Goal: Task Accomplishment & Management: Manage account settings

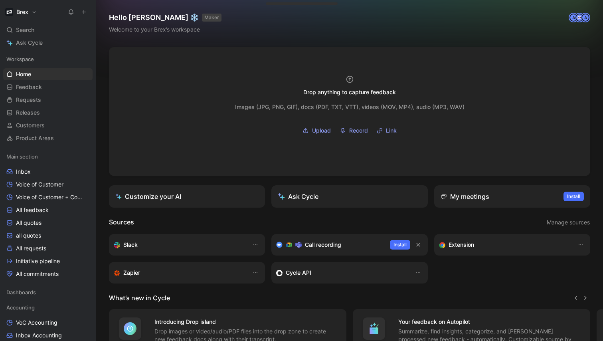
click at [83, 13] on icon at bounding box center [84, 12] width 6 height 6
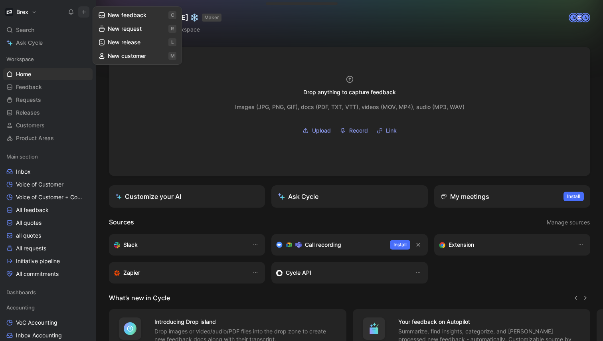
click at [139, 17] on button "New feedback c" at bounding box center [137, 15] width 85 height 14
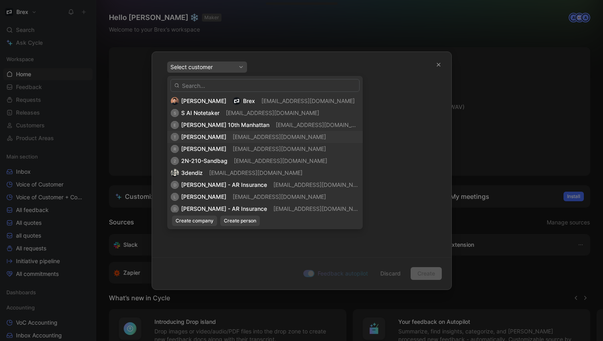
click at [265, 135] on span "19708656@gmail.com" at bounding box center [279, 136] width 93 height 7
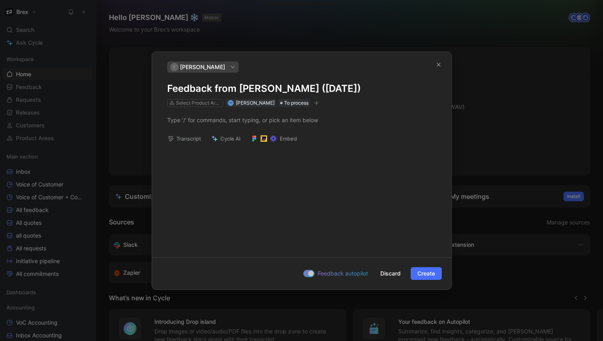
click at [191, 107] on div at bounding box center [301, 120] width 299 height 26
click at [191, 103] on div "Select Product Areas" at bounding box center [198, 103] width 45 height 8
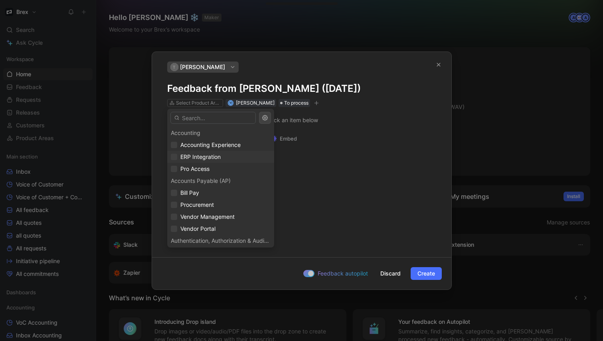
click at [194, 152] on span "ERP Integration" at bounding box center [200, 157] width 40 height 10
click at [192, 169] on span "Pro Access" at bounding box center [194, 168] width 29 height 7
drag, startPoint x: 195, startPoint y: 155, endPoint x: 194, endPoint y: 164, distance: 9.3
click at [195, 155] on span "ERP Integration" at bounding box center [200, 156] width 40 height 7
click at [194, 164] on span "Pro Access" at bounding box center [194, 169] width 29 height 10
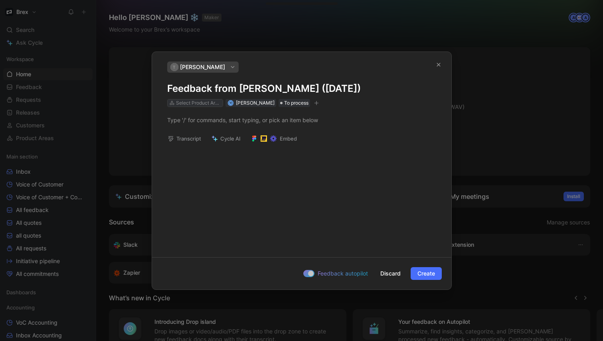
click at [199, 103] on div "Select Product Areas" at bounding box center [198, 103] width 45 height 8
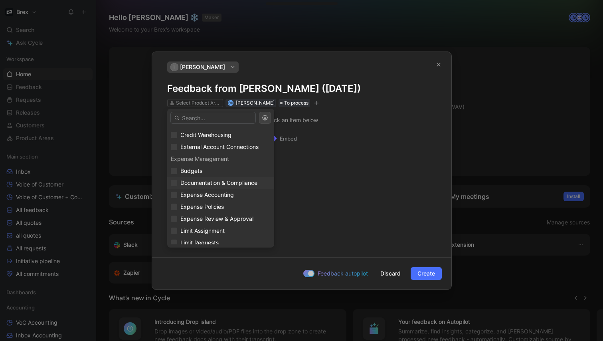
scroll to position [538, 0]
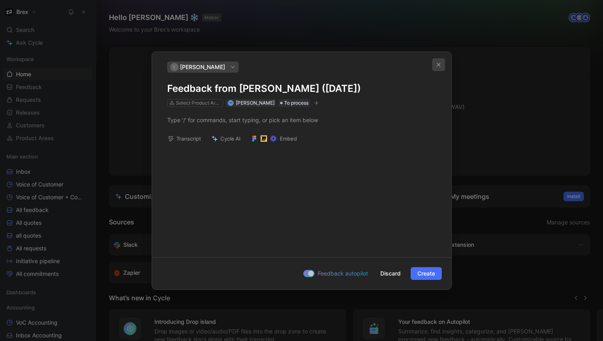
click at [439, 67] on button "button" at bounding box center [438, 64] width 13 height 13
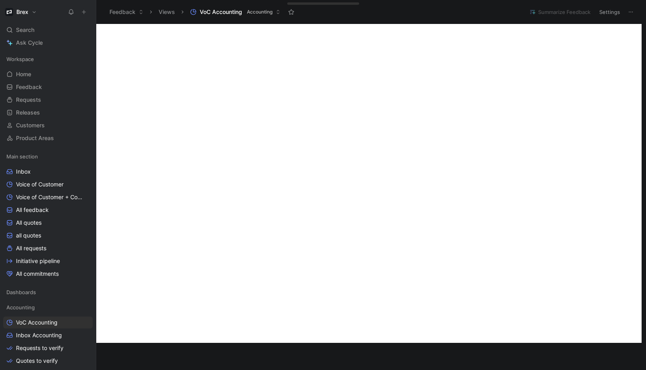
scroll to position [301, 0]
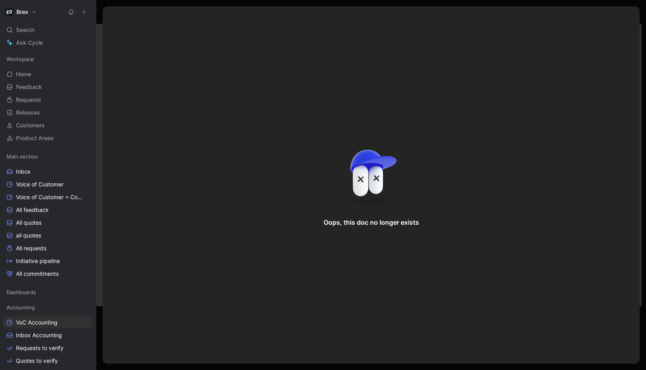
click at [353, 169] on img at bounding box center [371, 177] width 60 height 69
click at [632, 20] on div "Oops, this doc no longer exists" at bounding box center [371, 184] width 537 height 357
click at [642, 10] on div at bounding box center [370, 185] width 549 height 370
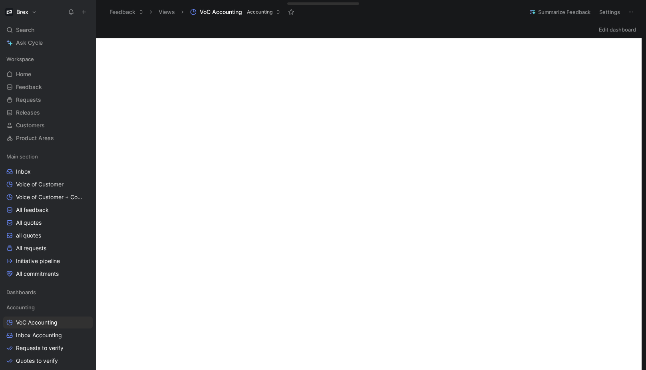
click at [49, 30] on div "Search ⌘ K" at bounding box center [47, 30] width 89 height 12
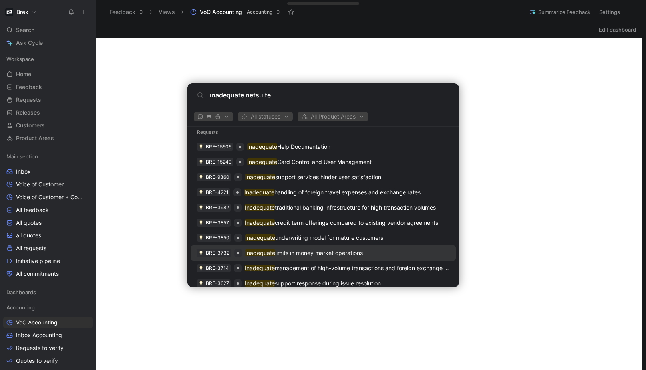
scroll to position [191, 0]
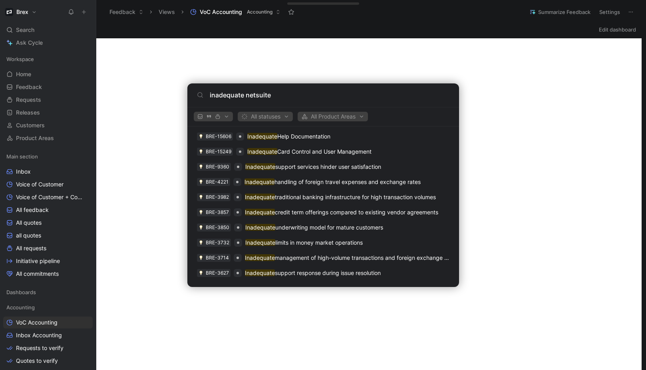
click at [267, 96] on input "inadequate netsuite" at bounding box center [330, 95] width 240 height 10
type input "inadequate netsuite"
click at [137, 203] on body "Brex Search ⌘ K Ask Cycle Workspace Home G then H Feedback G then F Requests G …" at bounding box center [323, 185] width 646 height 370
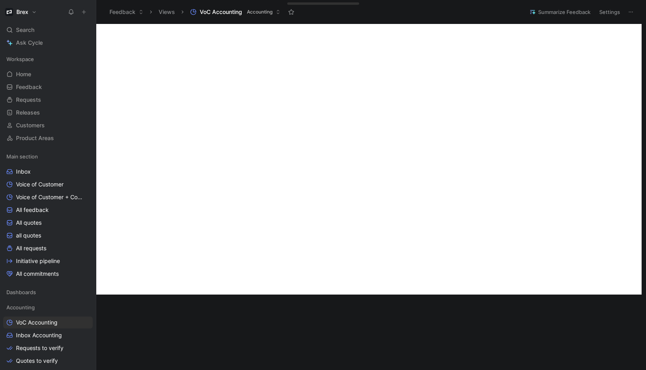
scroll to position [295, 0]
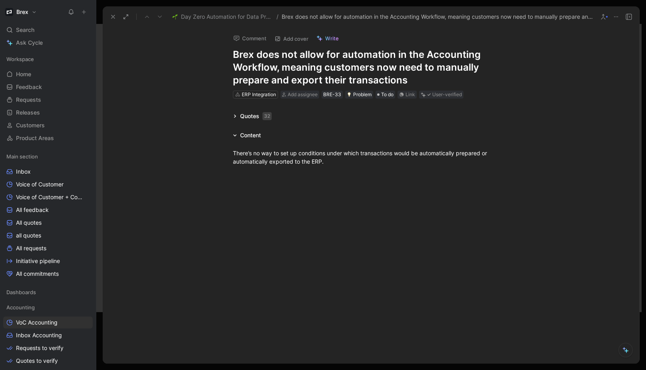
click at [235, 120] on div "Quotes 32" at bounding box center [252, 116] width 45 height 10
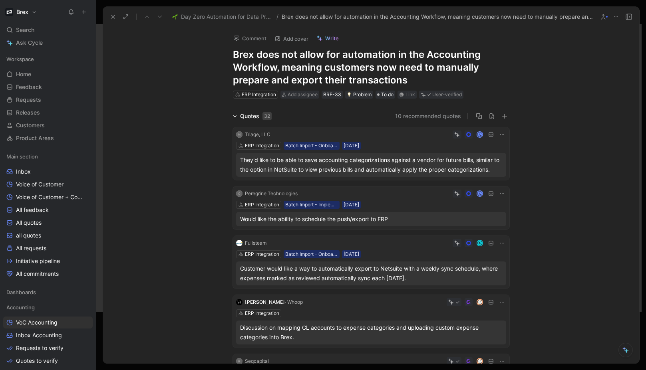
click at [233, 118] on icon at bounding box center [235, 116] width 4 height 4
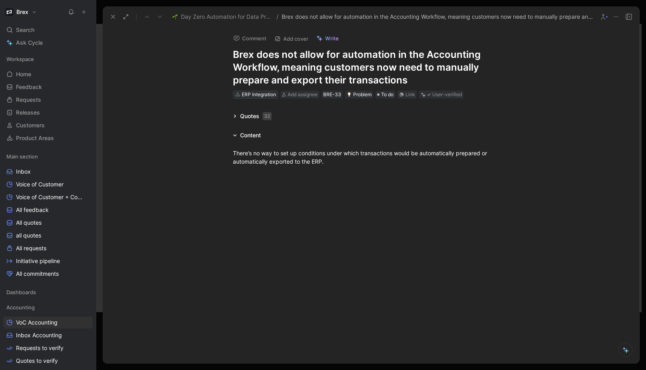
click at [259, 95] on div "ERP Integration" at bounding box center [259, 95] width 34 height 8
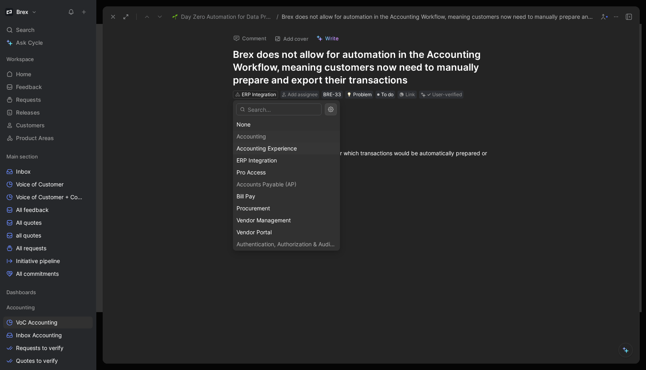
click at [288, 149] on span "Accounting Experience" at bounding box center [266, 148] width 60 height 7
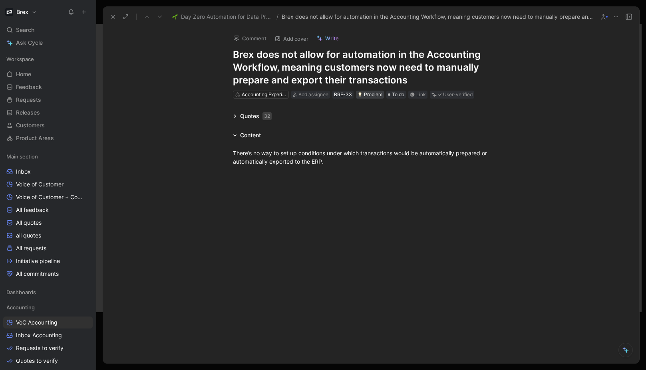
click at [376, 97] on div "Problem" at bounding box center [369, 95] width 25 height 8
click at [396, 91] on span "To do" at bounding box center [398, 95] width 12 height 8
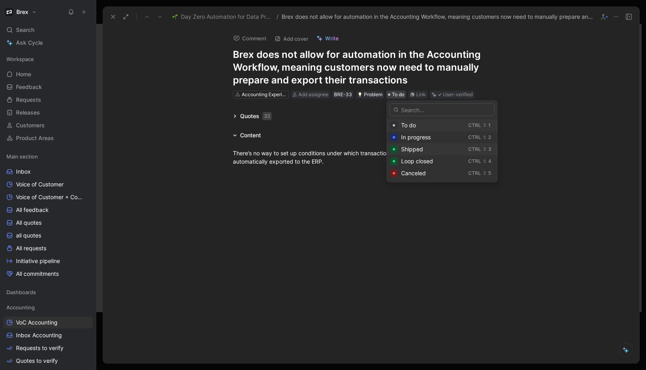
click at [428, 147] on div "Shipped" at bounding box center [433, 150] width 64 height 10
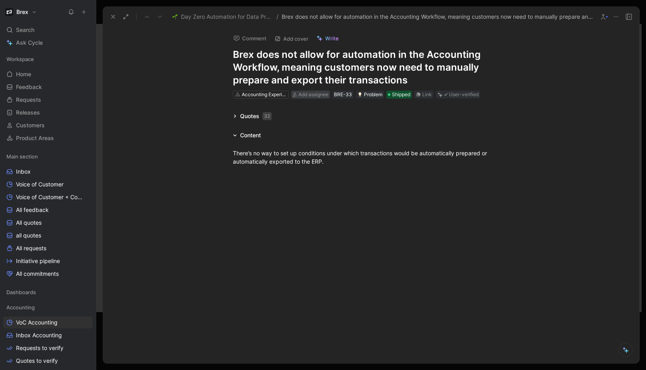
click at [309, 92] on span "Add assignee" at bounding box center [313, 94] width 30 height 6
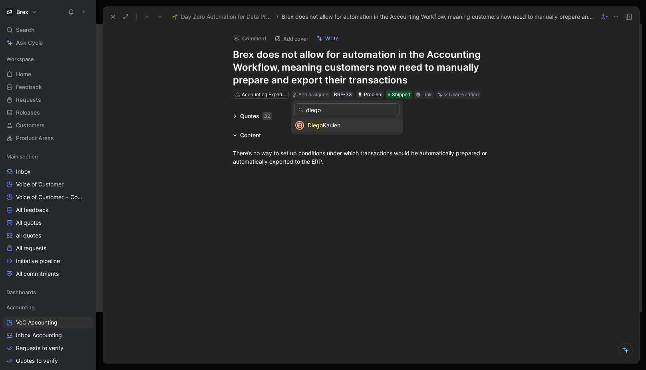
type input "diego"
click at [328, 127] on span "Kaulen" at bounding box center [332, 125] width 18 height 7
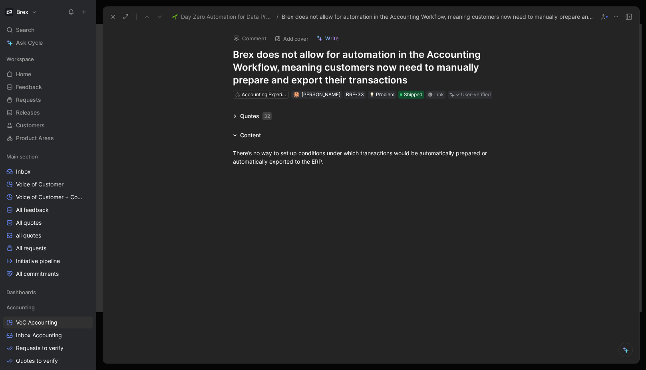
click at [469, 95] on div "User-verified" at bounding box center [476, 95] width 30 height 8
click at [236, 116] on icon at bounding box center [235, 116] width 4 height 4
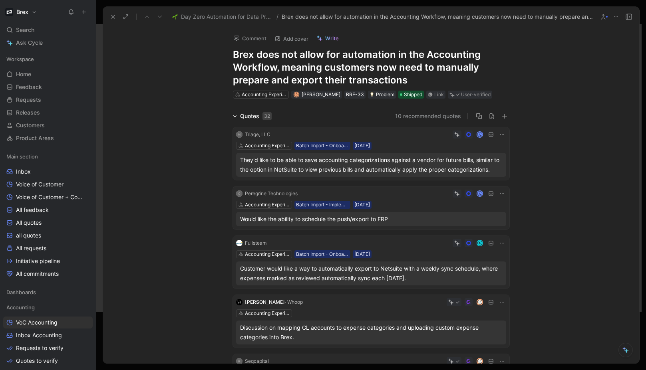
click at [233, 115] on icon at bounding box center [235, 116] width 4 height 4
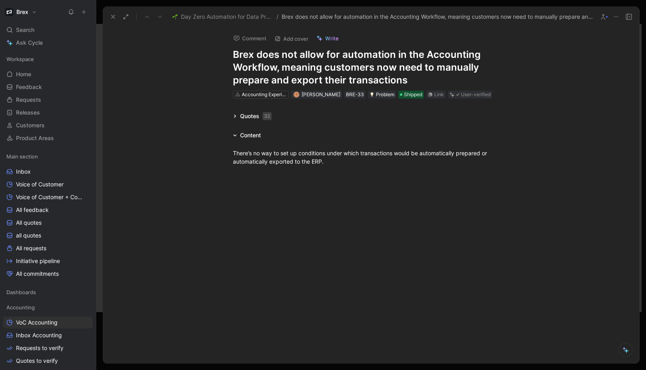
click at [111, 14] on icon at bounding box center [113, 17] width 6 height 6
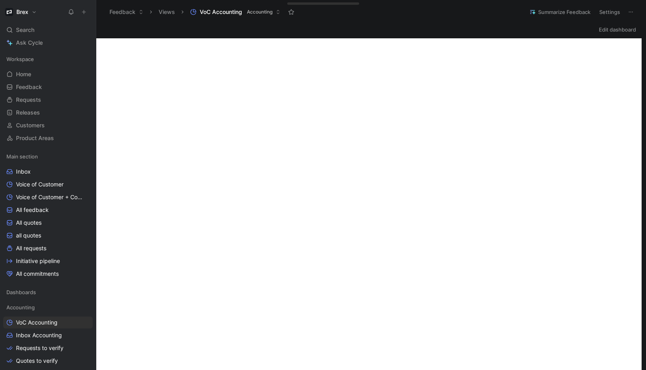
scroll to position [329, 0]
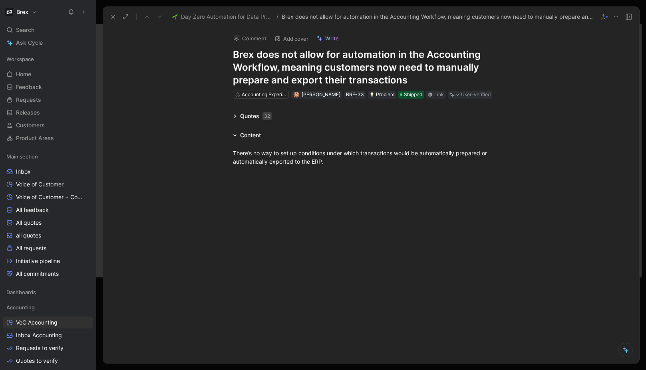
click at [112, 20] on icon at bounding box center [113, 17] width 6 height 6
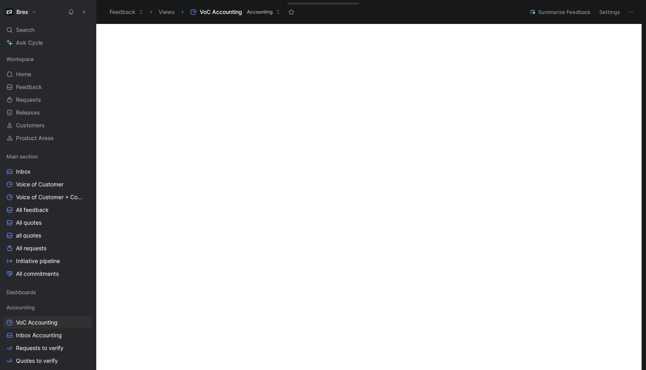
scroll to position [101, 0]
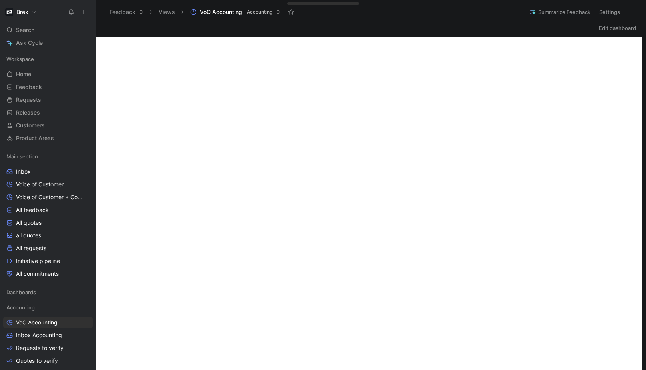
scroll to position [176, 0]
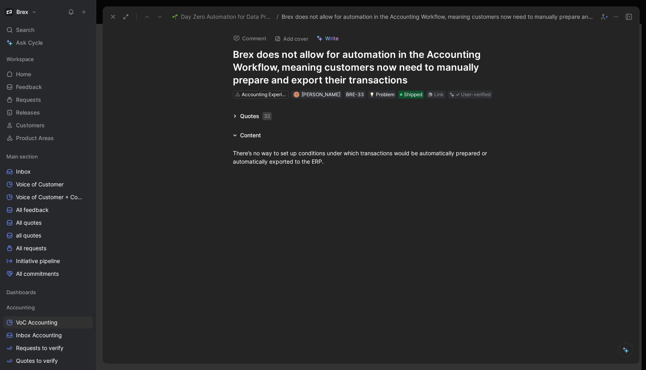
click at [236, 115] on icon at bounding box center [235, 116] width 4 height 4
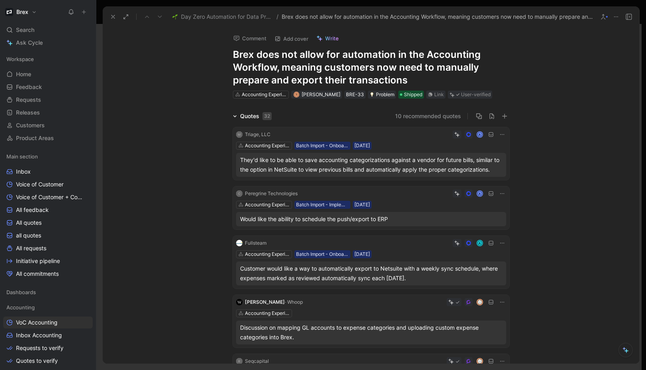
click at [233, 115] on icon at bounding box center [235, 116] width 4 height 4
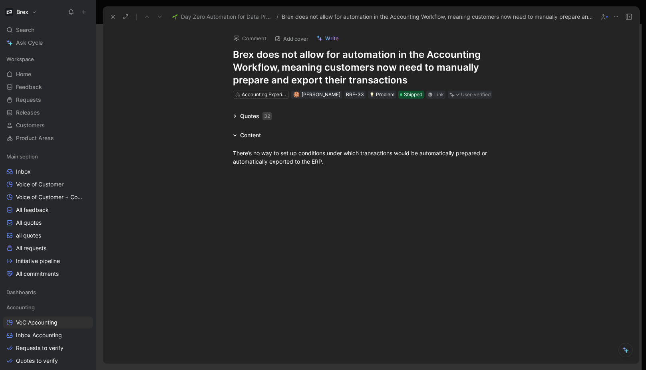
click at [113, 17] on icon at bounding box center [113, 17] width 6 height 6
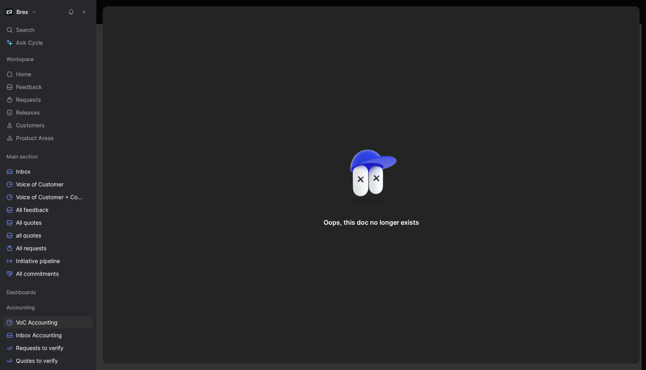
click at [104, 87] on div "Oops, this doc no longer exists" at bounding box center [371, 184] width 537 height 357
click at [100, 85] on div at bounding box center [370, 185] width 549 height 370
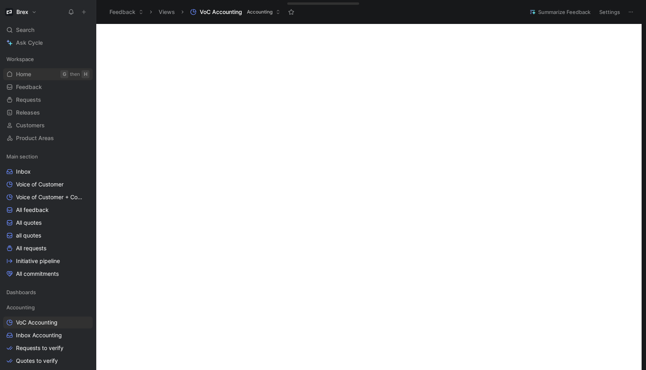
click at [28, 78] on span "Home" at bounding box center [23, 74] width 15 height 8
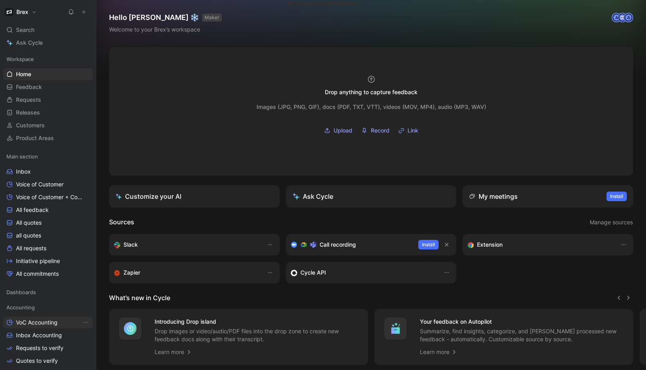
click at [46, 325] on span "VoC Accounting" at bounding box center [37, 323] width 42 height 8
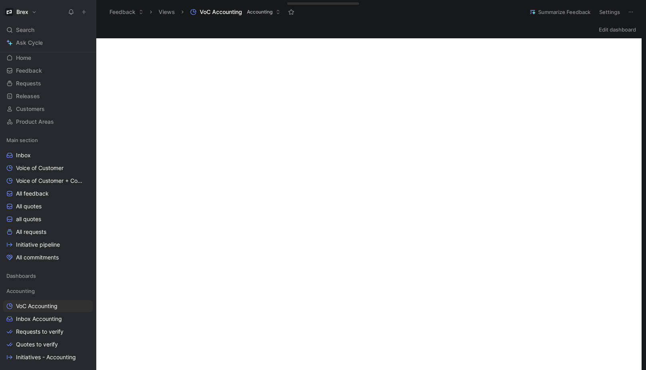
click at [633, 14] on icon at bounding box center [630, 12] width 6 height 6
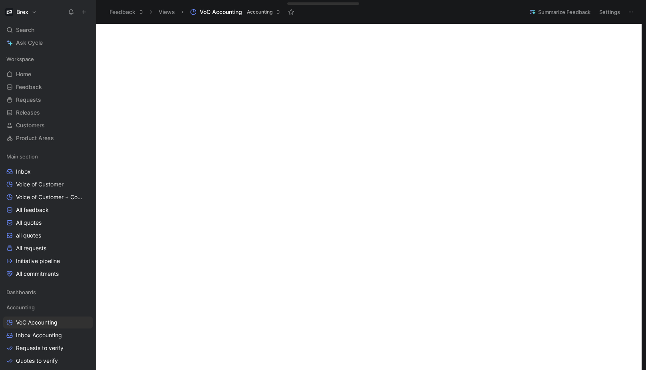
scroll to position [329, 0]
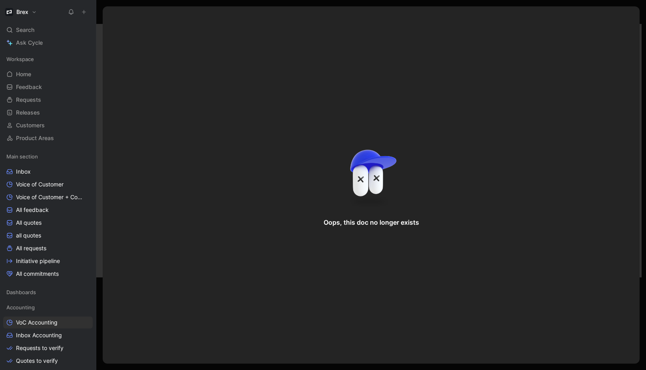
click at [99, 68] on div at bounding box center [370, 185] width 549 height 370
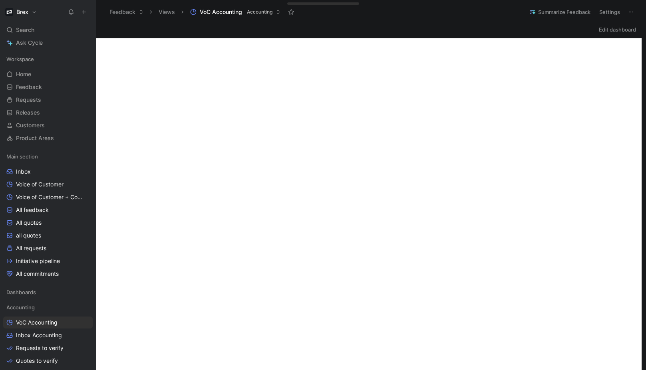
click at [373, 36] on div "Edit dashboard" at bounding box center [370, 362] width 549 height 676
click at [305, 12] on div "Feedback Views VoC Accounting Accounting" at bounding box center [312, 12] width 415 height 14
click at [632, 11] on icon at bounding box center [630, 12] width 6 height 6
click at [614, 12] on button "Settings" at bounding box center [609, 11] width 28 height 11
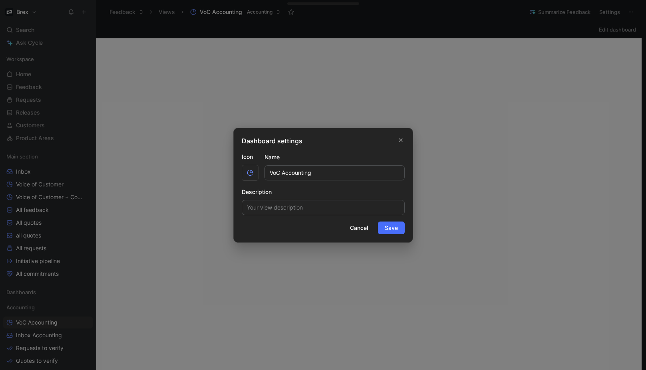
click at [503, 23] on div at bounding box center [323, 185] width 646 height 370
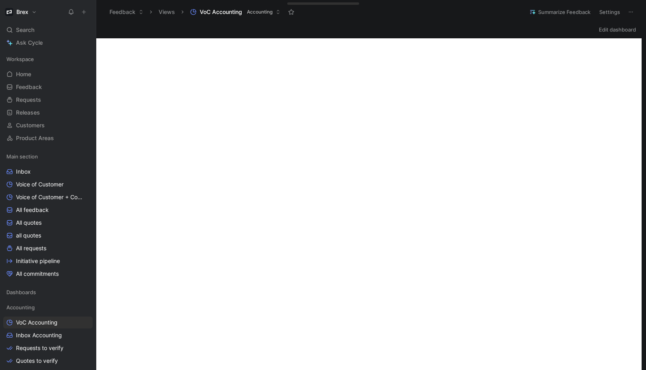
click at [496, 22] on header "Feedback Views VoC Accounting Accounting Summarize Feedback Settings" at bounding box center [370, 12] width 549 height 24
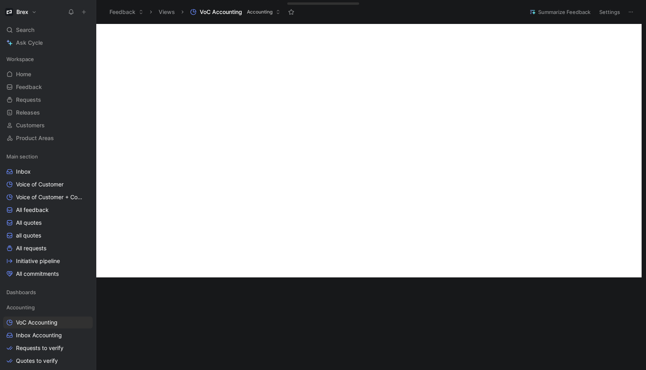
scroll to position [329, 0]
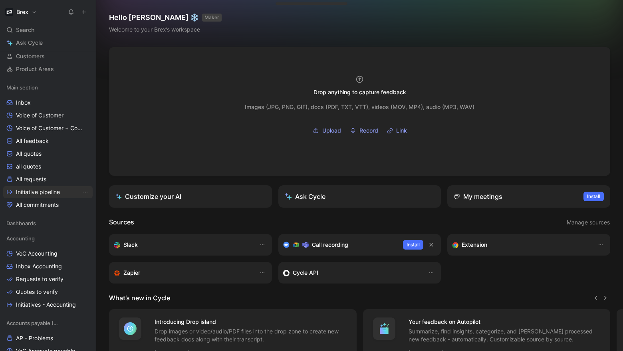
scroll to position [73, 0]
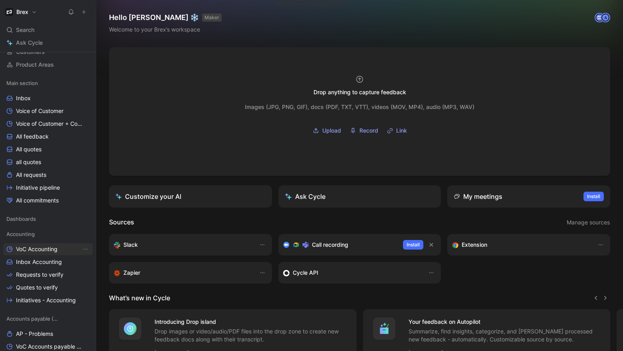
click at [45, 249] on span "VoC Accounting" at bounding box center [37, 249] width 42 height 8
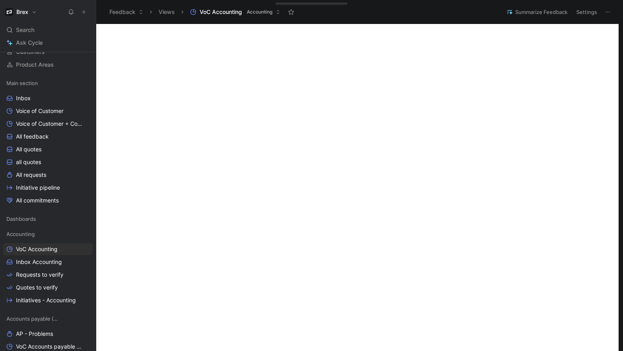
scroll to position [175, 0]
